Goal: Task Accomplishment & Management: Complete application form

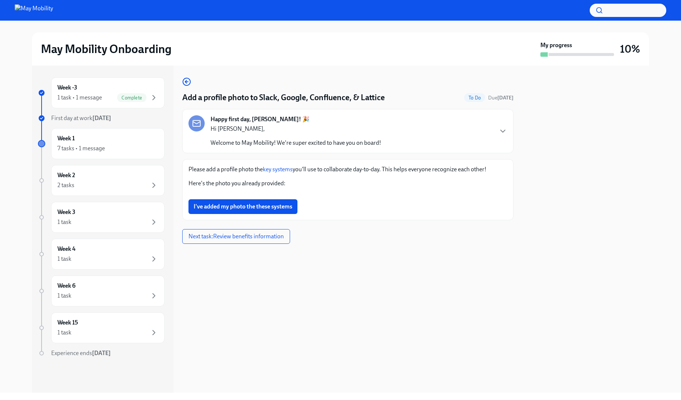
scroll to position [188, 0]
click at [347, 193] on button "Zoom image" at bounding box center [348, 193] width 319 height 0
click at [327, 193] on button "Zoom image" at bounding box center [348, 193] width 319 height 0
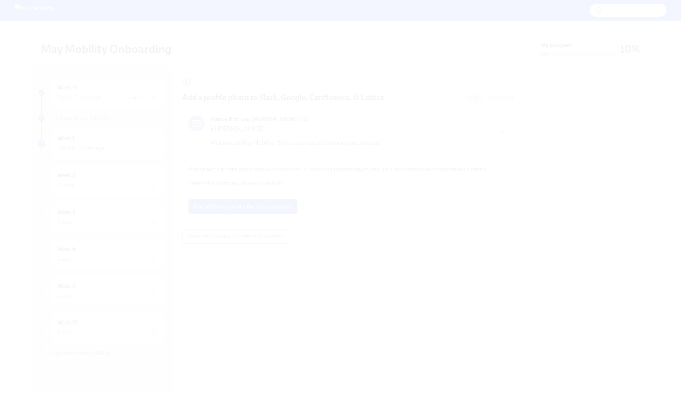
click at [327, 219] on button "Unzoom image" at bounding box center [340, 200] width 681 height 400
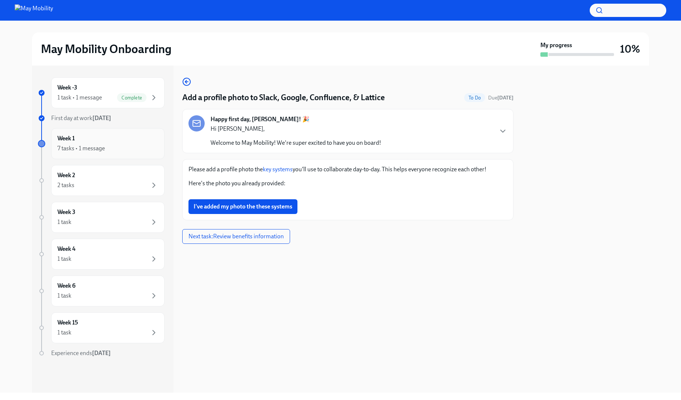
drag, startPoint x: 327, startPoint y: 219, endPoint x: 144, endPoint y: 157, distance: 193.4
click at [144, 157] on div "Week -3 1 task • 1 message Complete First day at work [DATE] Week 1 7 tasks • 1…" at bounding box center [340, 229] width 617 height 327
click at [141, 155] on div "Week 1 7 tasks • 1 message" at bounding box center [107, 143] width 113 height 31
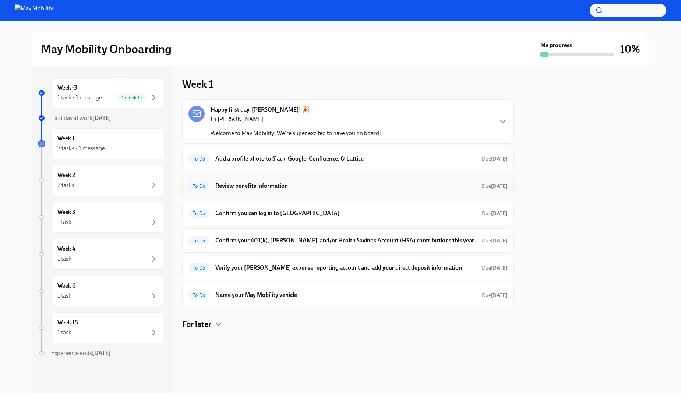
click at [275, 183] on h6 "Review benefits information" at bounding box center [345, 186] width 261 height 8
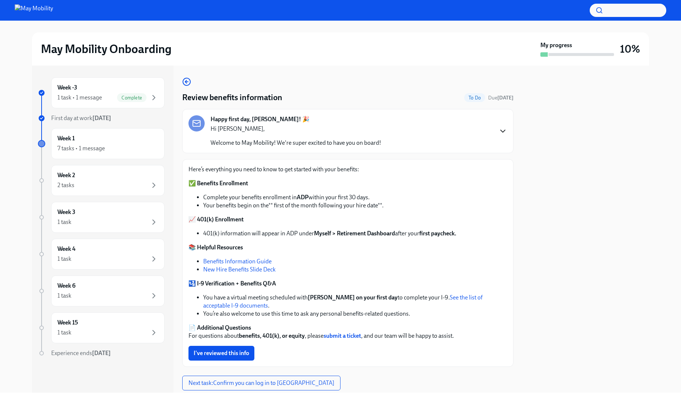
click at [499, 132] on icon "button" at bounding box center [503, 131] width 9 height 9
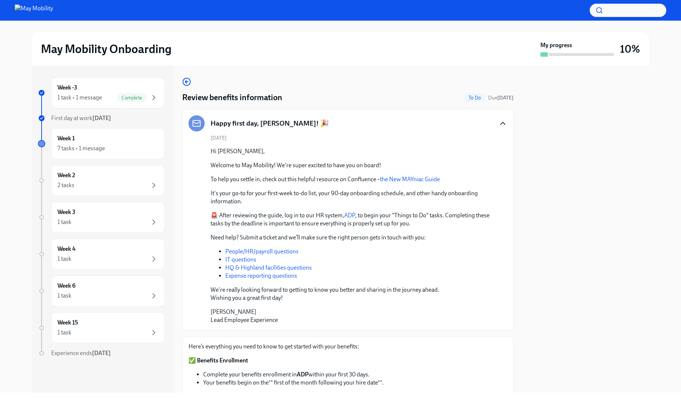
click at [497, 131] on div "Happy first day, [PERSON_NAME]! 🎉" at bounding box center [348, 123] width 319 height 16
click at [501, 123] on icon "button" at bounding box center [503, 123] width 4 height 2
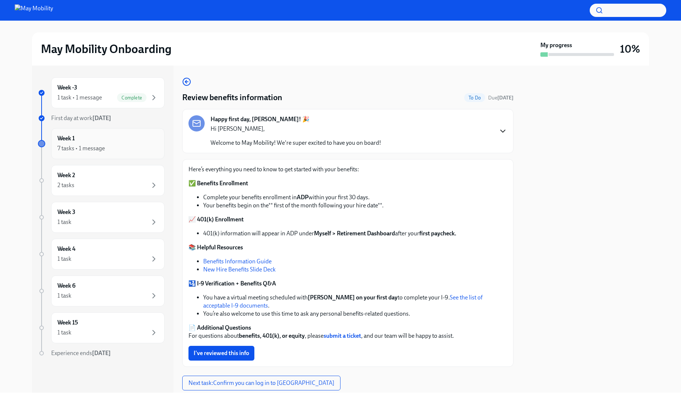
click at [134, 137] on div "Week 1 7 tasks • 1 message" at bounding box center [107, 143] width 101 height 18
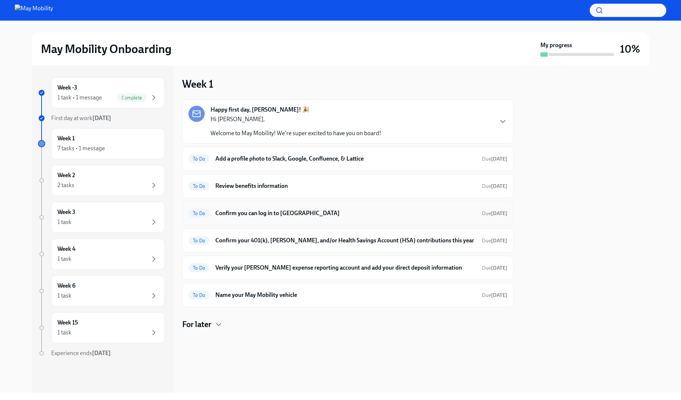
click at [308, 218] on div "To Do Confirm you can log in to Litmos Due [DATE]" at bounding box center [348, 213] width 319 height 12
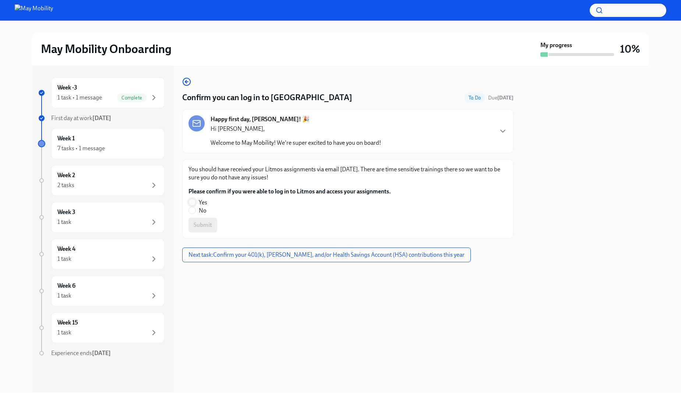
click at [192, 202] on input "Yes" at bounding box center [192, 202] width 7 height 7
radio input "true"
click at [203, 228] on span "Submit" at bounding box center [203, 224] width 18 height 7
